Goal: Task Accomplishment & Management: Complete application form

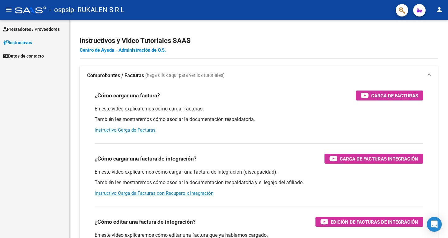
click at [39, 28] on span "Prestadores / Proveedores" at bounding box center [31, 29] width 57 height 7
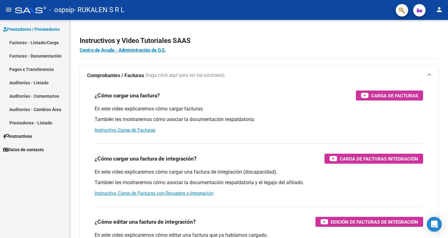
click at [31, 43] on link "Facturas - Listado/Carga" at bounding box center [34, 42] width 69 height 13
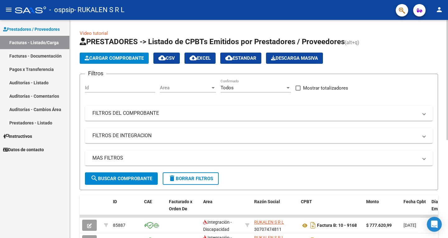
click at [118, 61] on button "Cargar Comprobante" at bounding box center [114, 58] width 69 height 11
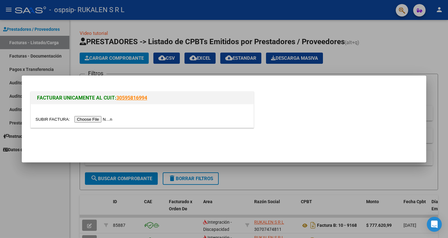
click at [94, 121] on input "file" at bounding box center [74, 119] width 79 height 7
click at [92, 119] on input "file" at bounding box center [74, 119] width 79 height 7
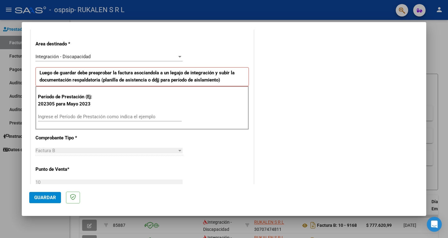
scroll to position [124, 0]
click at [75, 116] on input "Ingrese el Período de Prestación como indica el ejemplo" at bounding box center [110, 117] width 144 height 6
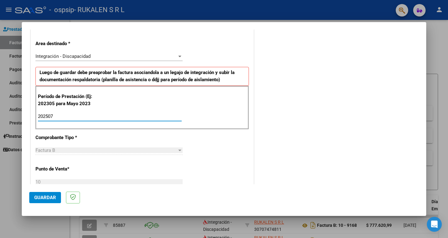
type input "202507"
click at [56, 201] on button "Guardar" at bounding box center [45, 197] width 32 height 11
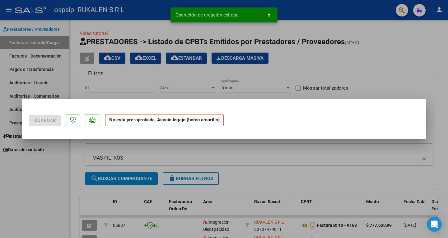
scroll to position [0, 0]
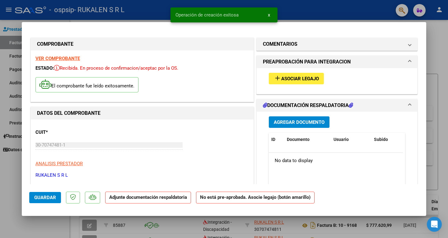
click at [303, 82] on button "add Asociar Legajo" at bounding box center [296, 79] width 55 height 12
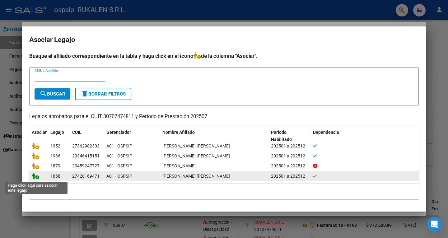
click at [35, 176] on icon at bounding box center [35, 175] width 7 height 7
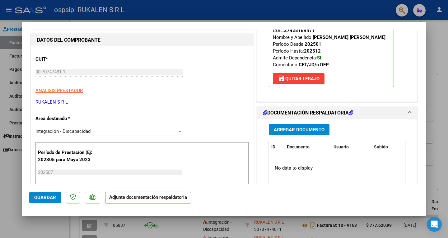
scroll to position [93, 0]
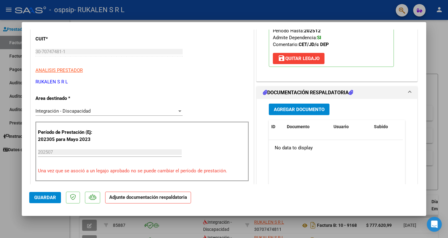
click at [288, 109] on span "Agregar Documento" at bounding box center [299, 110] width 51 height 6
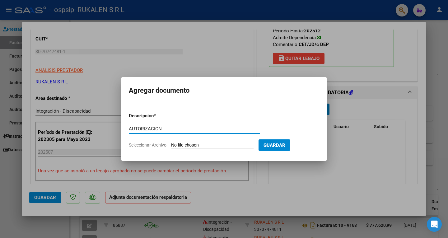
type input "AUTORIZACION"
click at [182, 148] on form "Descripcion * AUTORIZACION Escriba aquí una descripcion Seleccionar Archivo Gua…" at bounding box center [224, 130] width 190 height 45
click at [181, 147] on input "Seleccionar Archivo" at bounding box center [212, 146] width 82 height 6
type input "C:\fakepath\[PERSON_NAME] CET AUTORIZACION 2025 SEGUN RESOLUCION 360 22_firmado…"
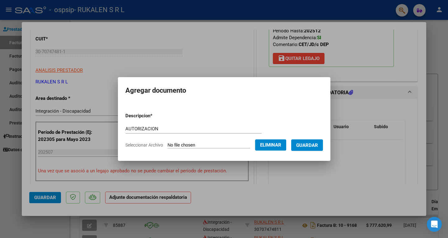
click at [315, 147] on span "Guardar" at bounding box center [307, 146] width 22 height 6
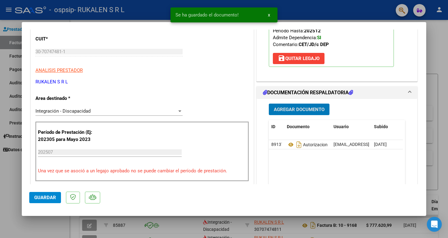
click at [307, 115] on div "Agregar Documento ID Documento Usuario Subido Acción 89137 Autorizacion [EMAIL_…" at bounding box center [337, 161] width 146 height 124
click at [300, 109] on span "Agregar Documento" at bounding box center [299, 110] width 51 height 6
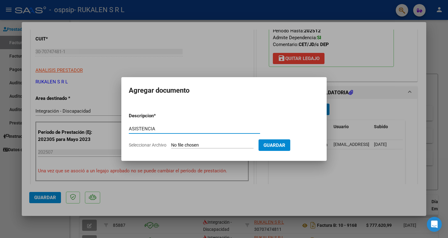
type input "ASISTENCIA"
click at [183, 143] on input "Seleccionar Archivo" at bounding box center [212, 146] width 82 height 6
type input "C:\fakepath\[PERSON_NAME] ASISTENCIA [PERSON_NAME].pdf"
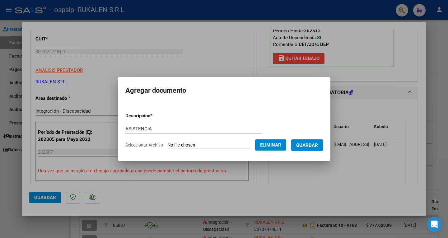
click at [314, 146] on span "Guardar" at bounding box center [307, 146] width 22 height 6
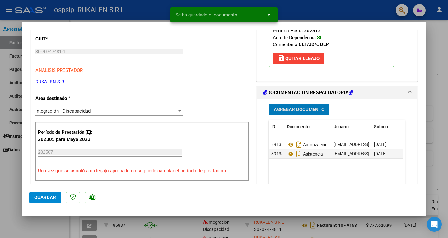
click at [296, 106] on span "Agregar Documento" at bounding box center [299, 109] width 51 height 6
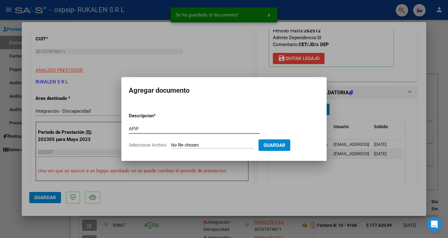
type input "AFIP"
click at [218, 147] on input "Seleccionar Archivo" at bounding box center [212, 146] width 82 height 6
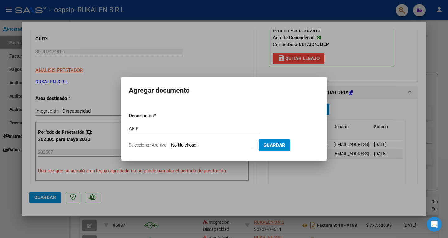
type input "C:\fakepath\AFIP.pdf"
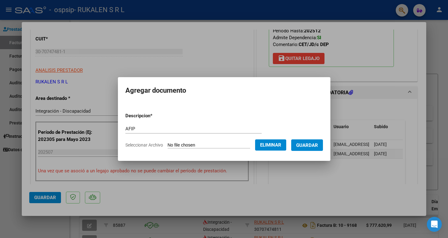
click at [312, 145] on span "Guardar" at bounding box center [307, 146] width 22 height 6
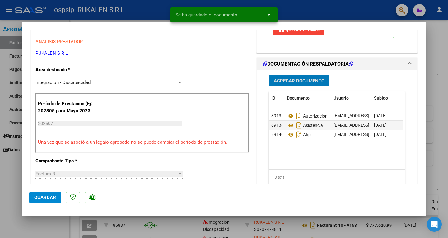
scroll to position [156, 0]
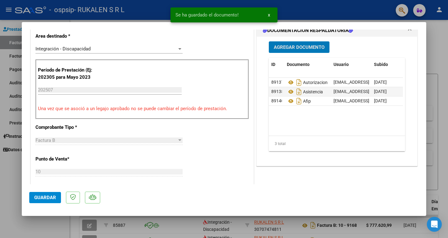
click at [48, 199] on span "Guardar" at bounding box center [45, 198] width 22 height 6
click at [323, 10] on div at bounding box center [224, 119] width 448 height 238
type input "$ 0,00"
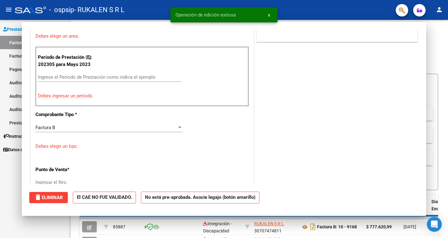
scroll to position [0, 0]
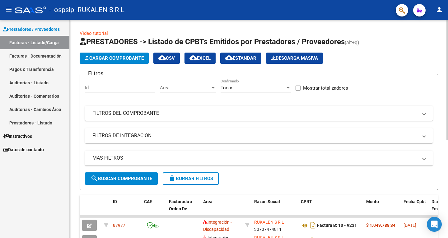
click at [121, 62] on button "Cargar Comprobante" at bounding box center [114, 58] width 69 height 11
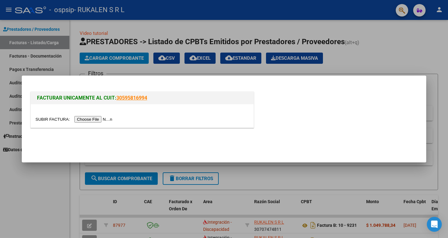
click at [87, 118] on input "file" at bounding box center [74, 119] width 79 height 7
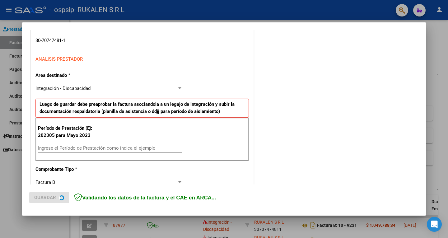
scroll to position [93, 0]
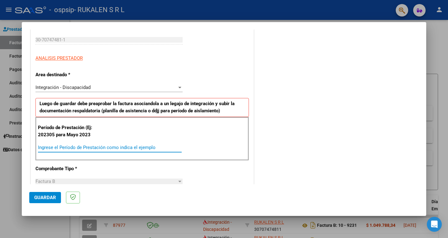
click at [69, 147] on input "Ingrese el Período de Prestación como indica el ejemplo" at bounding box center [110, 148] width 144 height 6
type input "202507"
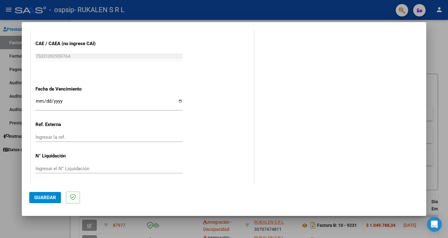
scroll to position [381, 0]
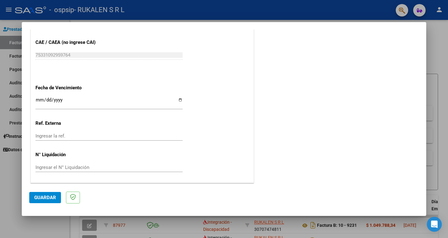
click at [41, 201] on button "Guardar" at bounding box center [45, 197] width 32 height 11
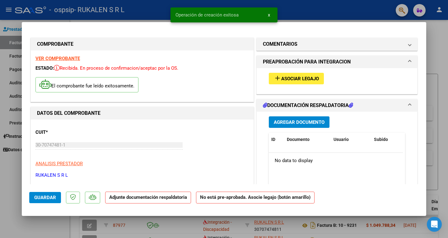
click at [283, 79] on span "Asociar Legajo" at bounding box center [300, 79] width 38 height 6
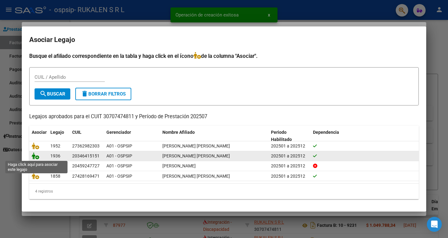
click at [37, 156] on icon at bounding box center [35, 155] width 7 height 7
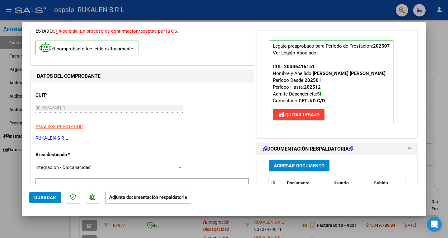
scroll to position [93, 0]
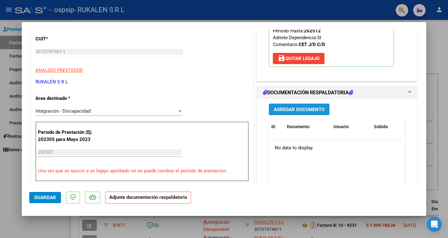
click at [296, 107] on span "Agregar Documento" at bounding box center [299, 110] width 51 height 6
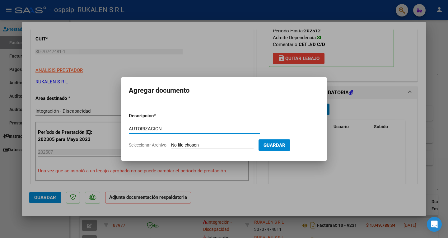
type input "AUTORIZACION"
click at [190, 145] on input "Seleccionar Archivo" at bounding box center [212, 146] width 82 height 6
type input "C:\fakepath\AUTORIZACION 2025 [PERSON_NAME] [PERSON_NAME] RESOLUCION 360 22_fir…"
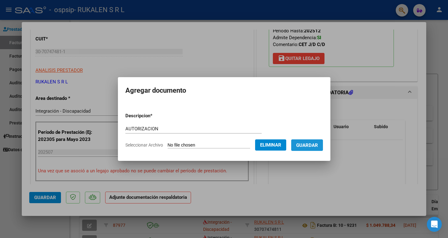
click at [318, 147] on span "Guardar" at bounding box center [307, 146] width 22 height 6
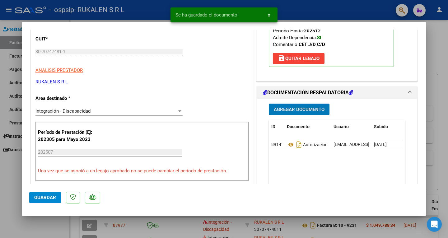
click at [297, 109] on span "Agregar Documento" at bounding box center [299, 110] width 51 height 6
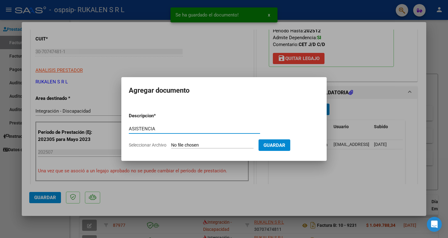
type input "ASISTENCIA"
click at [182, 144] on input "Seleccionar Archivo" at bounding box center [212, 146] width 82 height 6
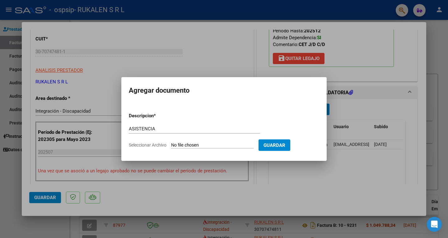
type input "C:\fakepath\[PERSON_NAME] ASISTENCIA [PERSON_NAME].pdf"
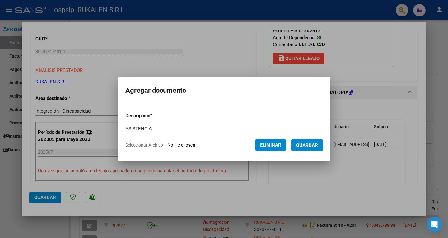
click at [318, 147] on span "Guardar" at bounding box center [307, 146] width 22 height 6
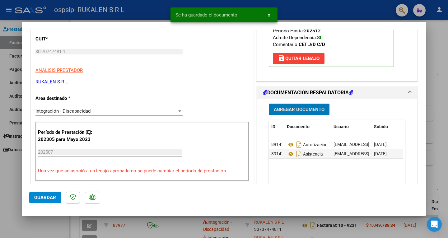
click at [296, 111] on span "Agregar Documento" at bounding box center [299, 110] width 51 height 6
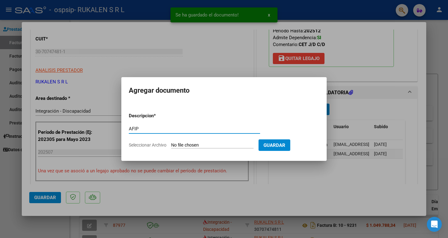
type input "AFIP"
click at [185, 144] on input "Seleccionar Archivo" at bounding box center [212, 146] width 82 height 6
type input "C:\fakepath\AFIP.pdf"
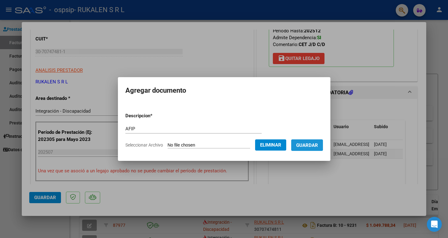
click at [311, 144] on span "Guardar" at bounding box center [307, 146] width 22 height 6
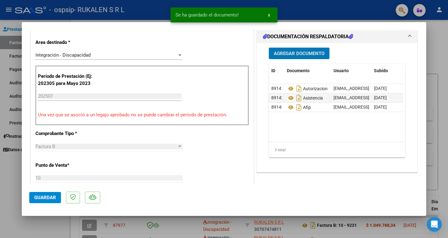
scroll to position [156, 0]
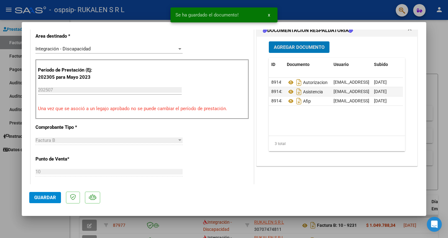
click at [45, 198] on span "Guardar" at bounding box center [45, 198] width 22 height 6
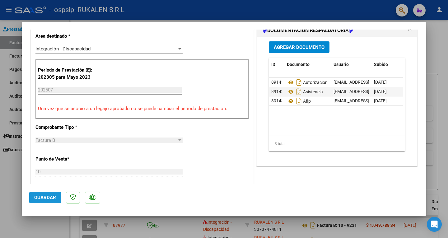
click at [53, 197] on span "Guardar" at bounding box center [45, 198] width 22 height 6
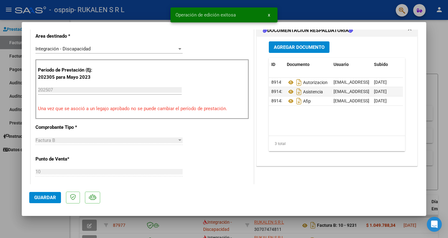
click at [311, 9] on div at bounding box center [224, 119] width 448 height 238
type input "$ 0,00"
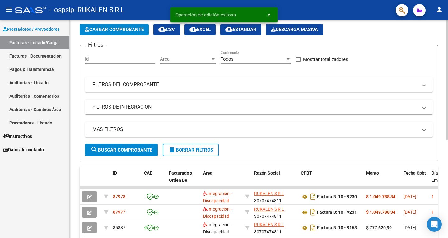
scroll to position [0, 0]
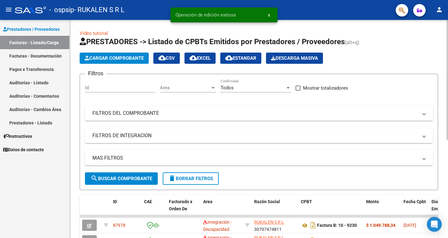
click at [107, 58] on span "Cargar Comprobante" at bounding box center [114, 58] width 59 height 6
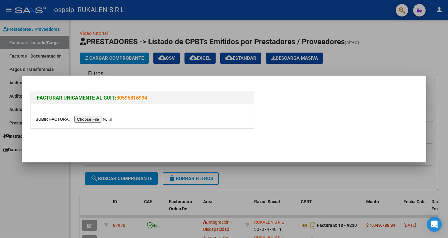
click at [86, 120] on input "file" at bounding box center [74, 119] width 79 height 7
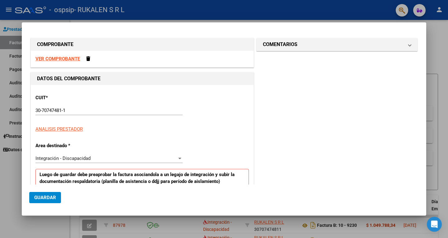
scroll to position [62, 0]
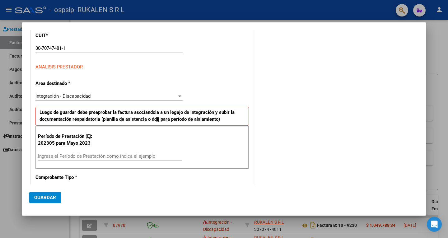
click at [65, 157] on input "Ingrese el Período de Prestación como indica el ejemplo" at bounding box center [110, 156] width 144 height 6
type input "202507"
click at [43, 199] on span "Guardar" at bounding box center [45, 198] width 22 height 6
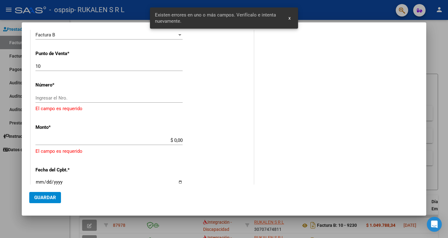
scroll to position [218, 0]
click at [58, 99] on input "Ingresar el Nro." at bounding box center [108, 98] width 147 height 6
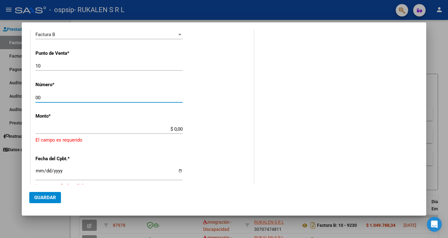
type input "0"
type input "9232"
click at [175, 126] on div "$ 0,00 Ingresar el monto" at bounding box center [108, 128] width 147 height 9
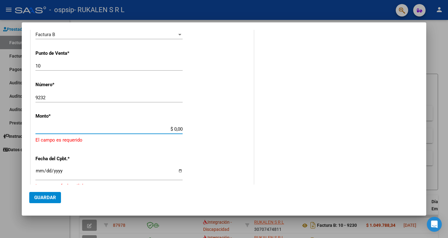
type input "$ 1.049.788,34"
type input "[DATE]"
type input "75331093351493"
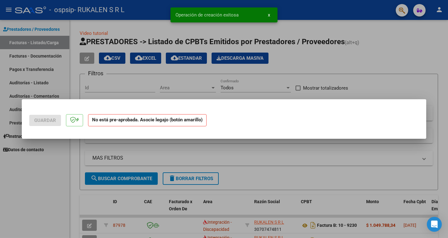
scroll to position [0, 0]
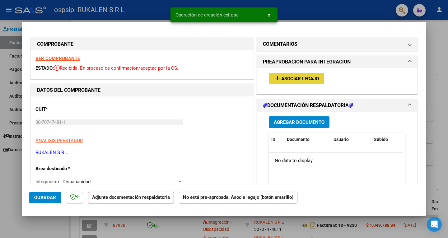
click at [298, 78] on span "Asociar Legajo" at bounding box center [300, 79] width 38 height 6
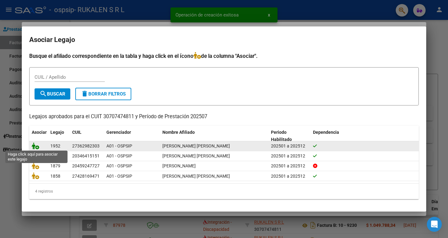
click at [36, 145] on icon at bounding box center [35, 146] width 7 height 7
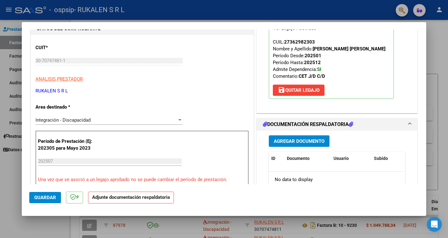
scroll to position [62, 0]
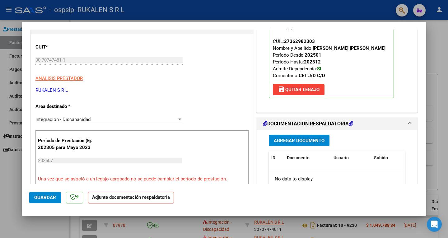
click at [295, 141] on span "Agregar Documento" at bounding box center [299, 141] width 51 height 6
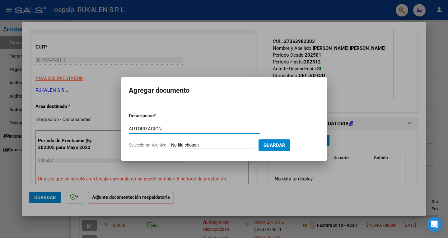
type input "AUTORIZACION"
click at [199, 145] on input "Seleccionar Archivo" at bounding box center [212, 146] width 82 height 6
type input "C:\fakepath\[PERSON_NAME] CET AUTORIZACION 2025 SEGUN RESOLUCION 360 22 (2) (1)…"
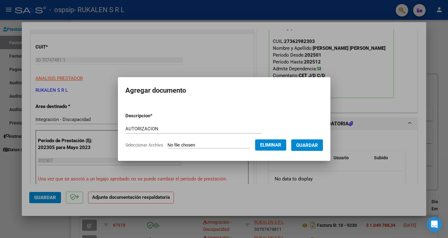
click at [316, 143] on span "Guardar" at bounding box center [307, 146] width 22 height 6
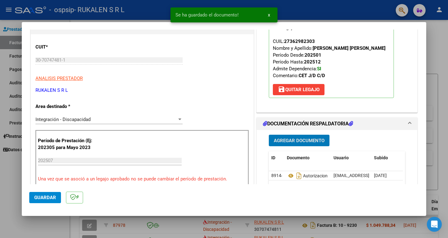
click at [284, 141] on span "Agregar Documento" at bounding box center [299, 141] width 51 height 6
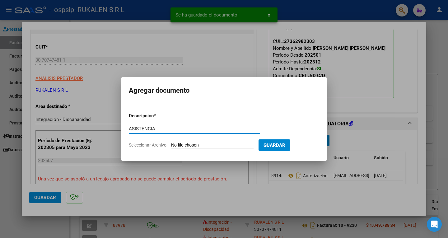
type input "ASISTENCIA"
click at [183, 144] on input "Seleccionar Archivo" at bounding box center [212, 146] width 82 height 6
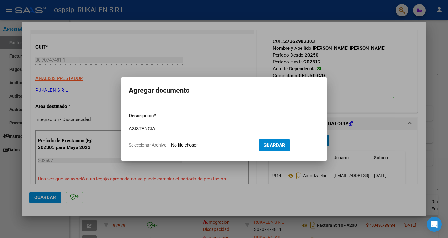
type input "C:\fakepath\[PERSON_NAME] ASISTENCIA [PERSON_NAME].pdf"
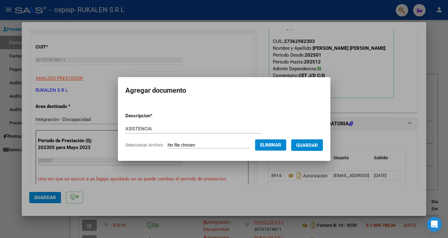
click at [317, 145] on span "Guardar" at bounding box center [307, 146] width 22 height 6
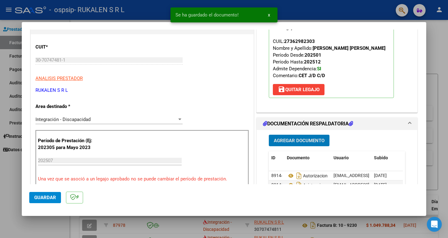
click at [302, 143] on span "Agregar Documento" at bounding box center [299, 141] width 51 height 6
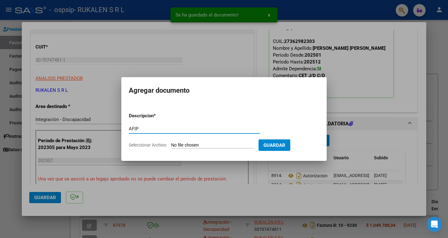
type input "AFIP"
click at [201, 143] on input "Seleccionar Archivo" at bounding box center [212, 146] width 82 height 6
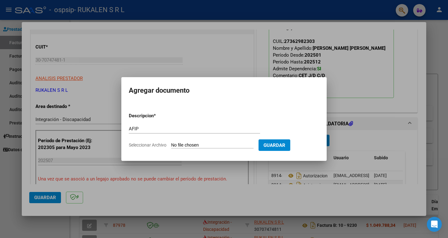
type input "C:\fakepath\AFIP.pdf"
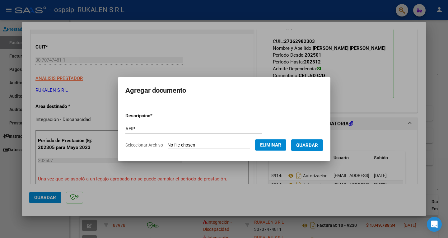
click at [318, 144] on span "Guardar" at bounding box center [307, 146] width 22 height 6
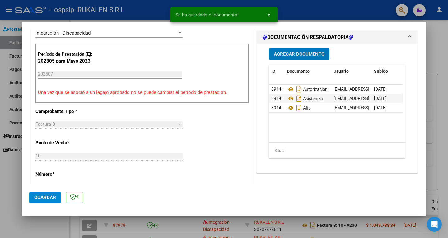
scroll to position [156, 0]
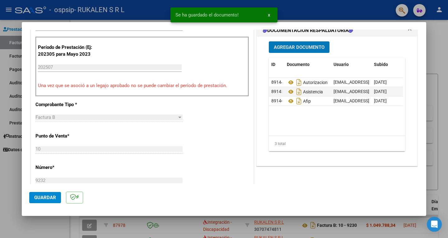
click at [47, 193] on button "Guardar" at bounding box center [45, 197] width 32 height 11
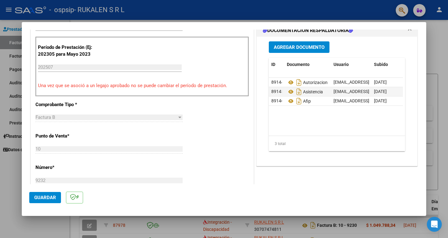
click at [254, 7] on div at bounding box center [224, 119] width 448 height 238
type input "$ 0,00"
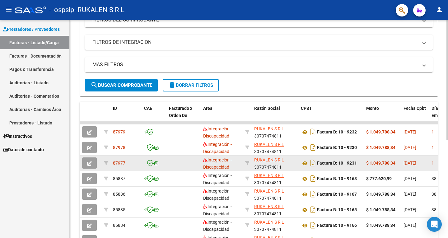
scroll to position [0, 0]
